Goal: Transaction & Acquisition: Purchase product/service

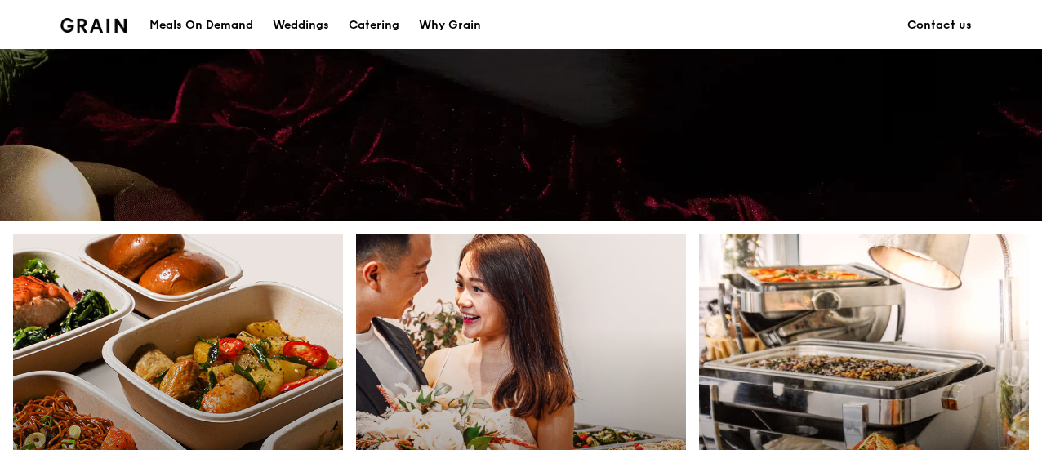
scroll to position [434, 0]
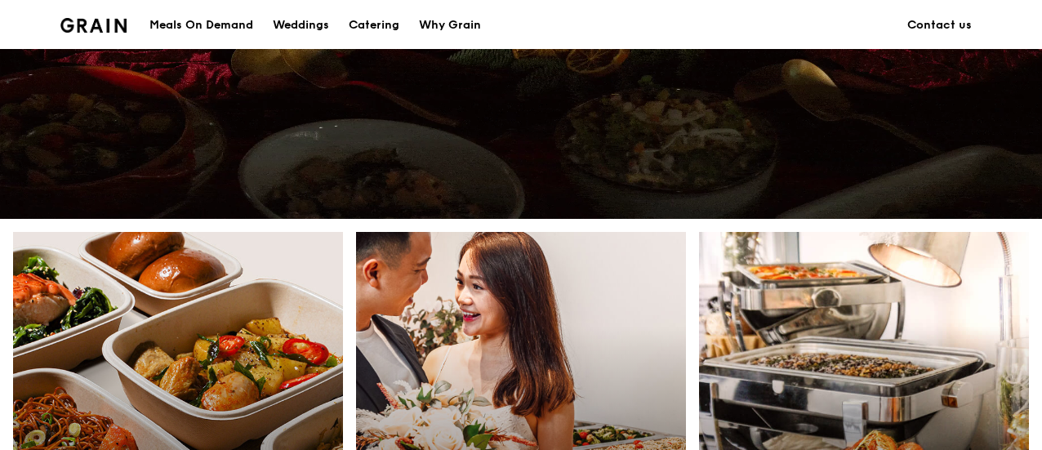
click at [202, 19] on div "Meals On Demand" at bounding box center [201, 25] width 104 height 49
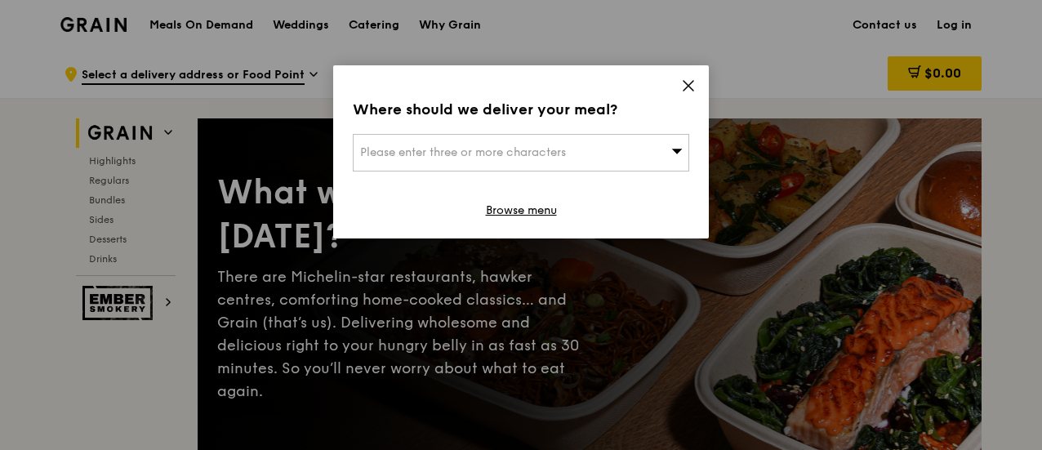
click at [566, 146] on span "Please enter three or more characters" at bounding box center [463, 152] width 206 height 14
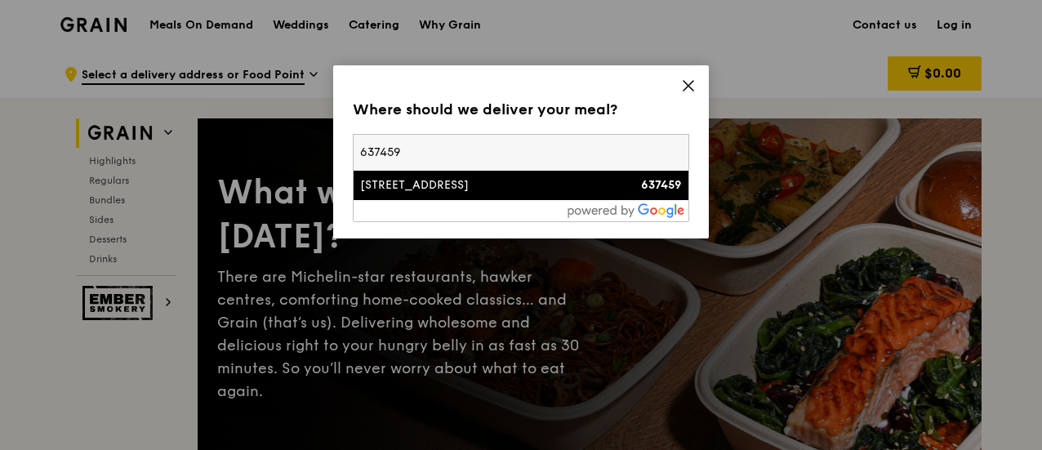
type input "637459"
click at [478, 182] on div "[STREET_ADDRESS]" at bounding box center [481, 185] width 242 height 16
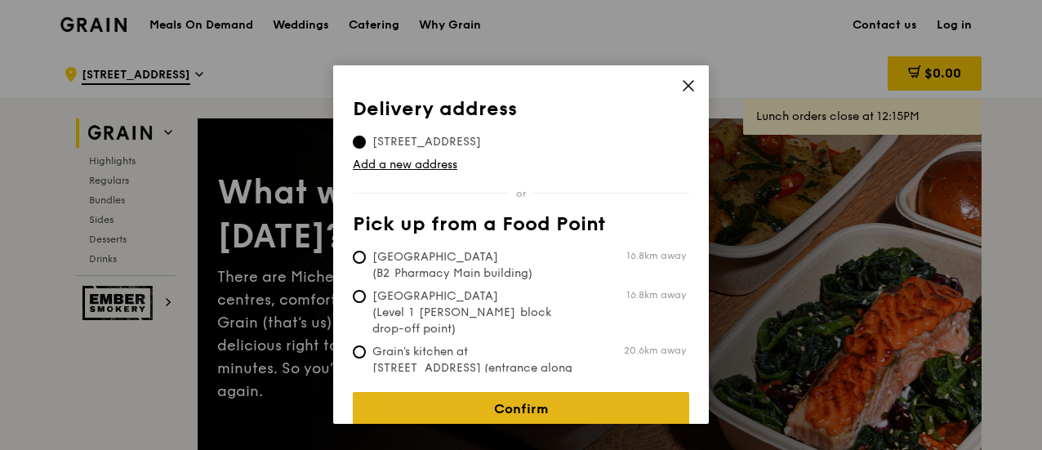
click at [456, 401] on link "Confirm" at bounding box center [521, 409] width 336 height 34
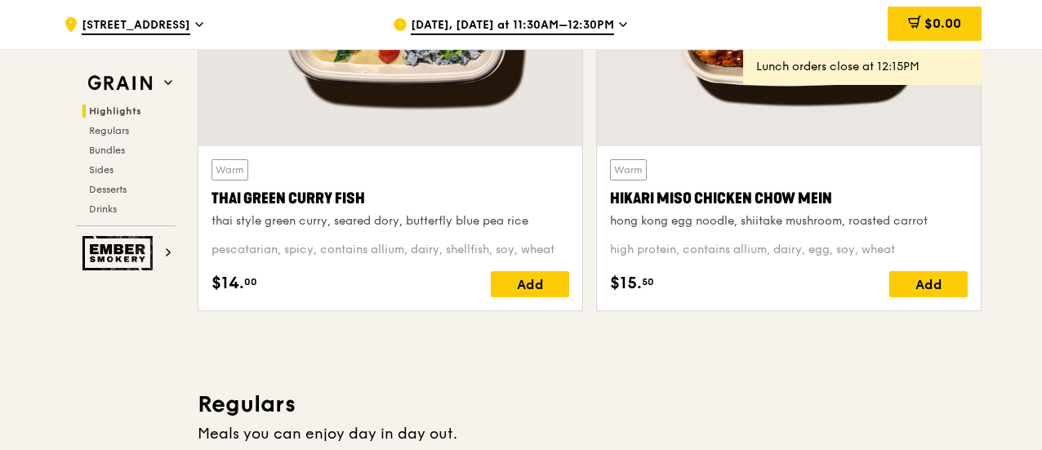
scroll to position [734, 0]
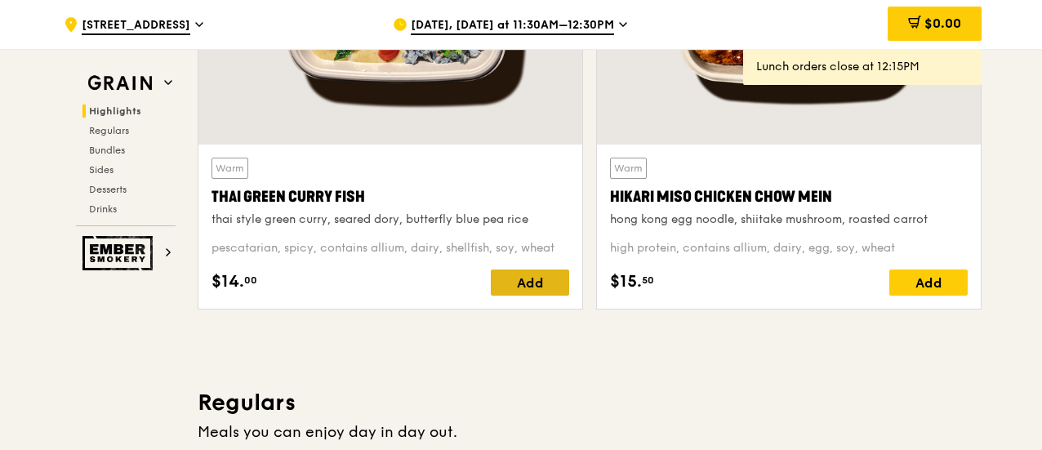
click at [518, 278] on div "Add" at bounding box center [530, 282] width 78 height 26
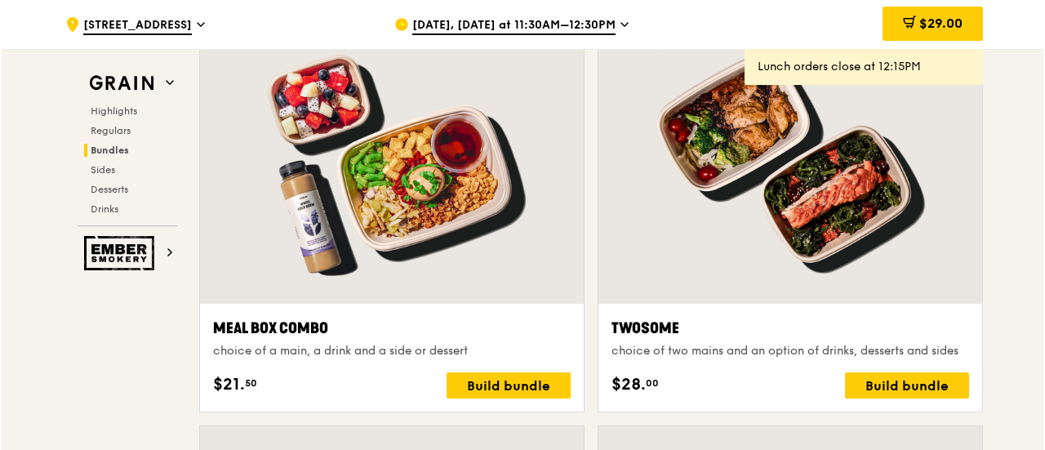
scroll to position [2449, 0]
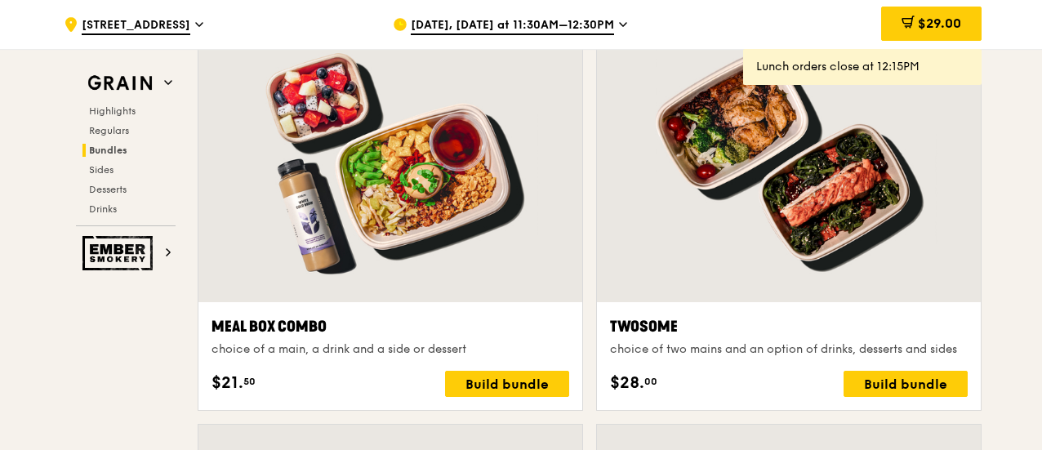
click at [265, 324] on div "Meal Box Combo" at bounding box center [390, 326] width 358 height 23
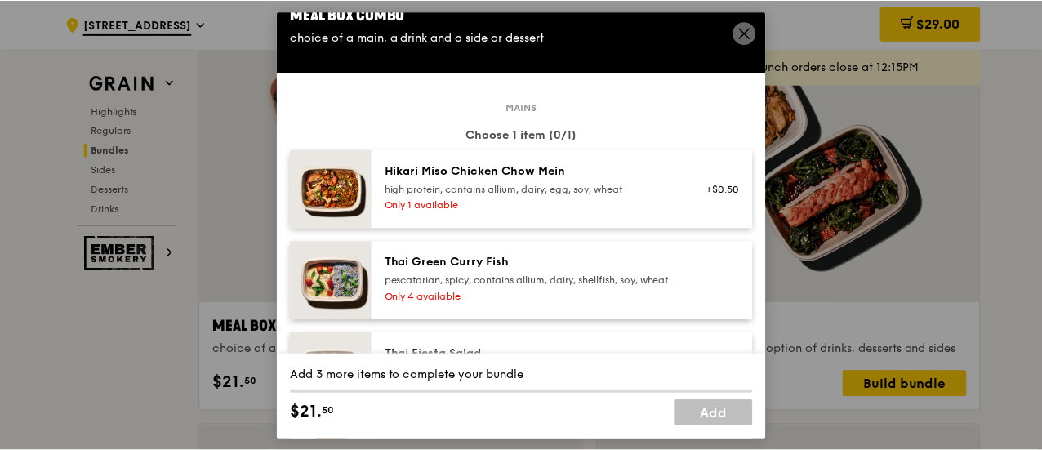
scroll to position [0, 0]
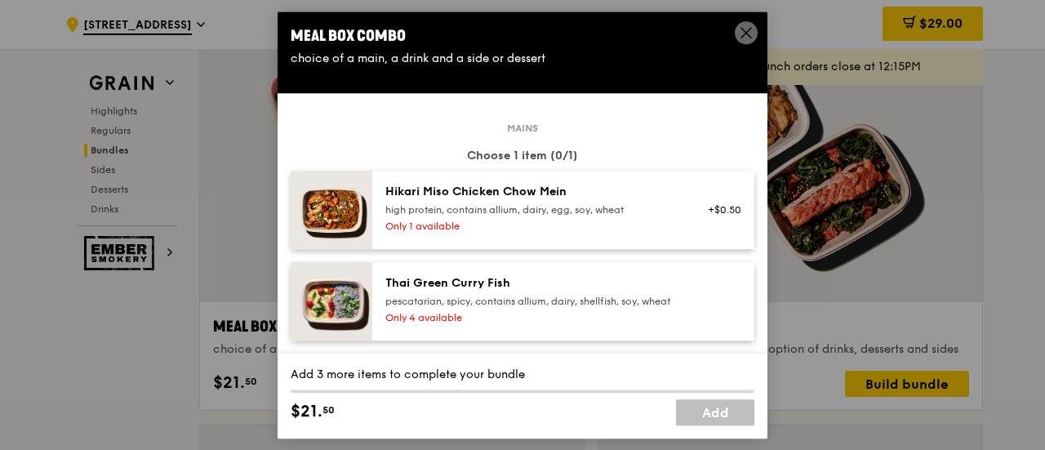
click at [743, 33] on icon at bounding box center [746, 32] width 15 height 15
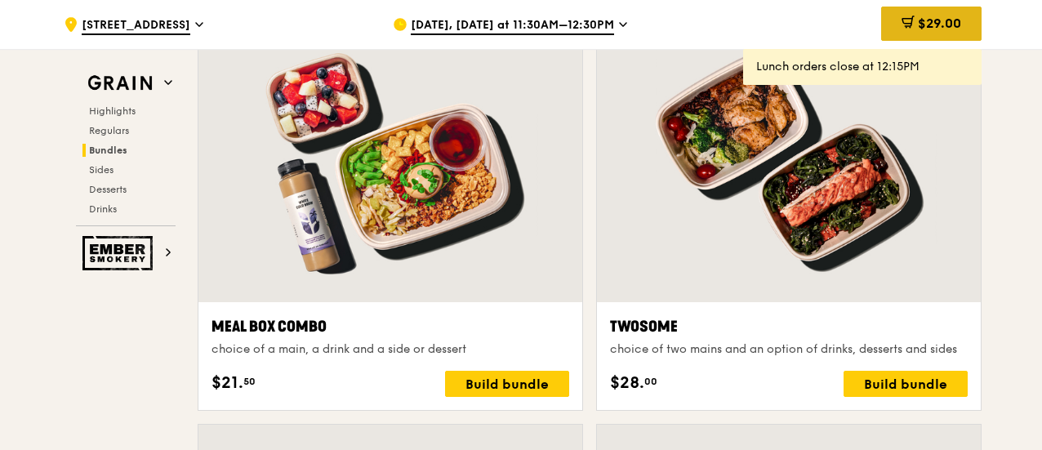
click at [890, 37] on div "$29.00" at bounding box center [931, 24] width 100 height 34
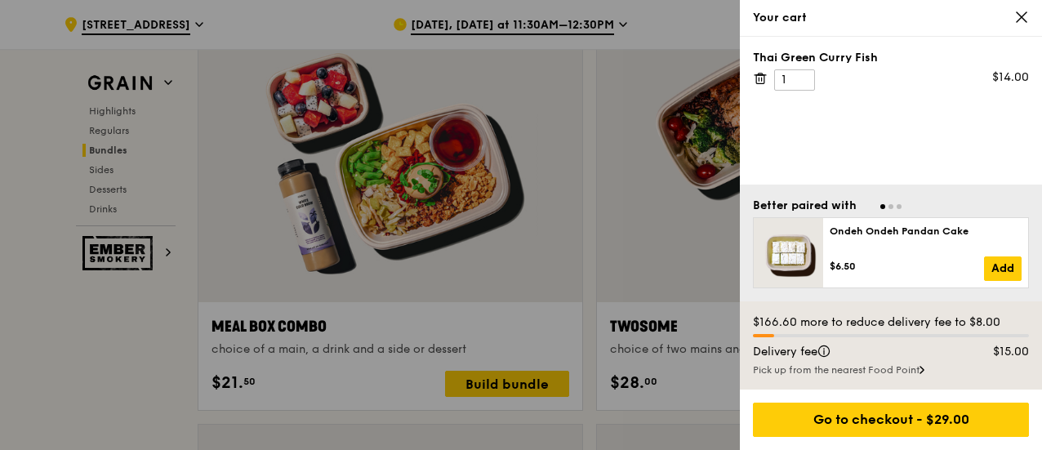
click at [1019, 11] on icon at bounding box center [1021, 17] width 15 height 15
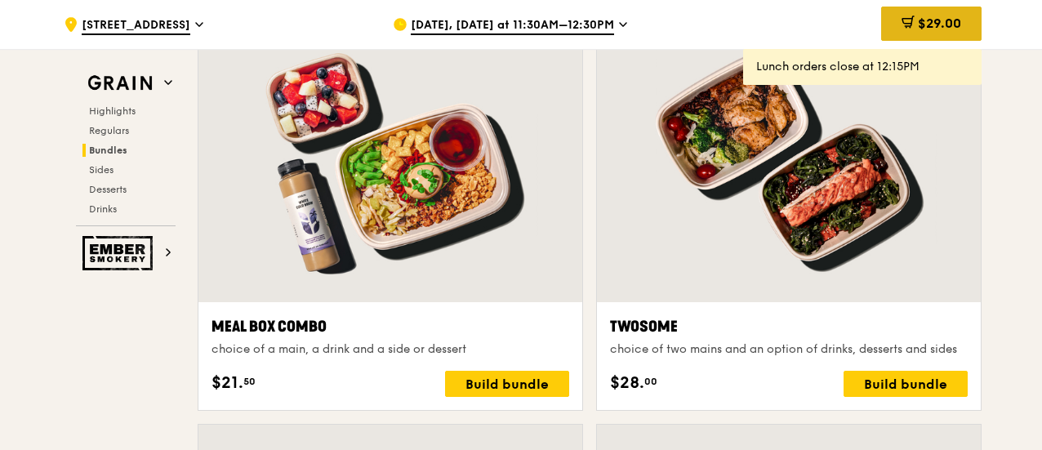
click at [928, 16] on span "$29.00" at bounding box center [939, 24] width 43 height 16
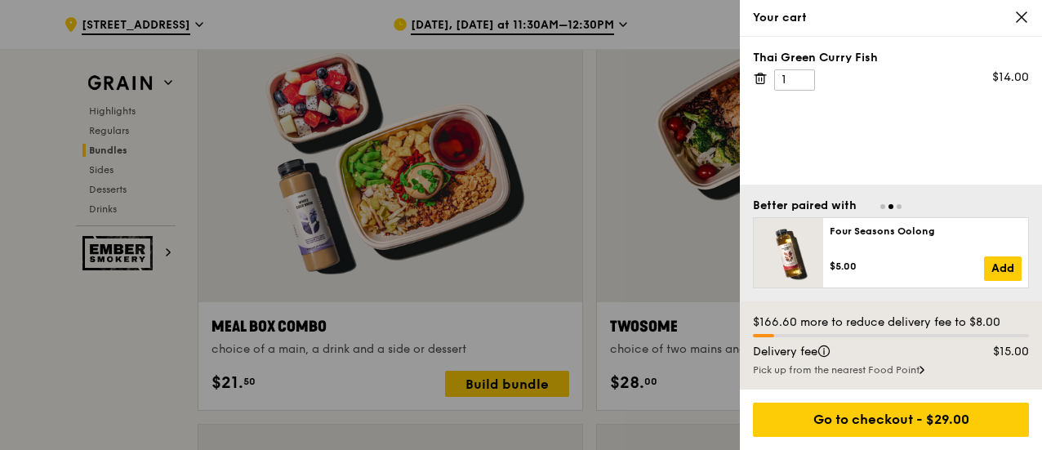
click at [759, 75] on icon at bounding box center [760, 78] width 15 height 15
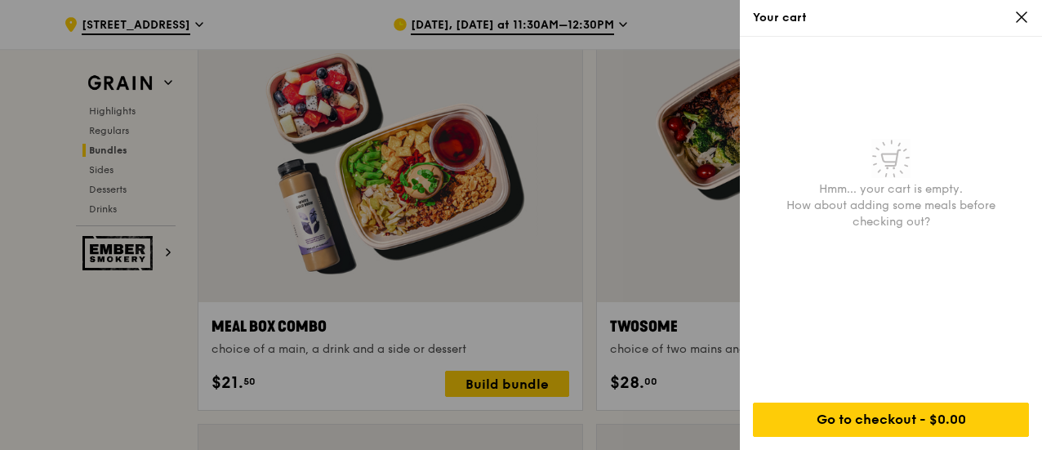
click at [1017, 12] on icon at bounding box center [1021, 17] width 15 height 15
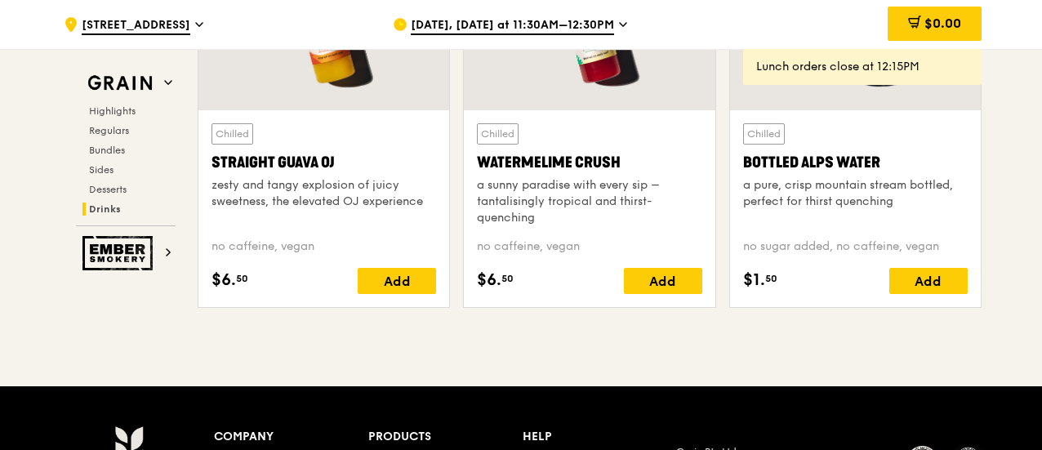
scroll to position [6600, 0]
